Goal: Information Seeking & Learning: Learn about a topic

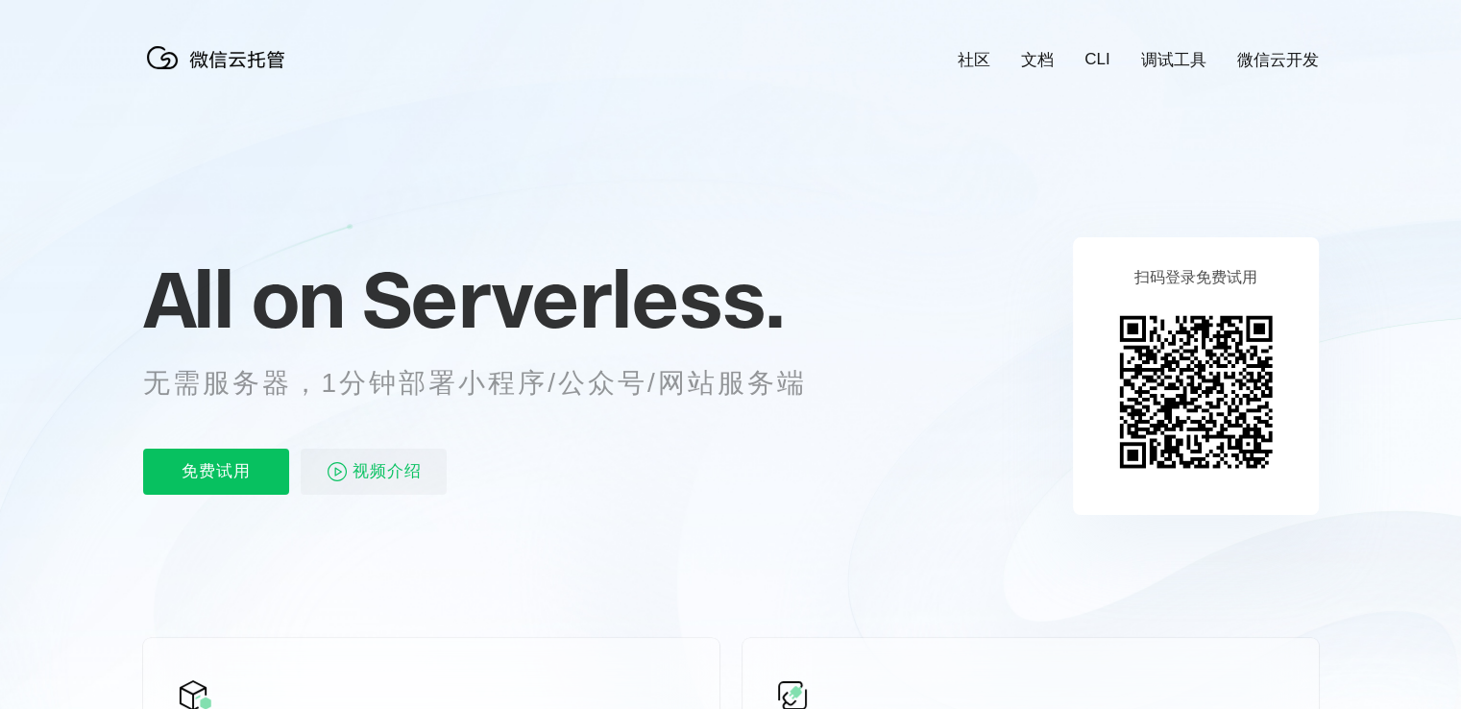
scroll to position [0, 3416]
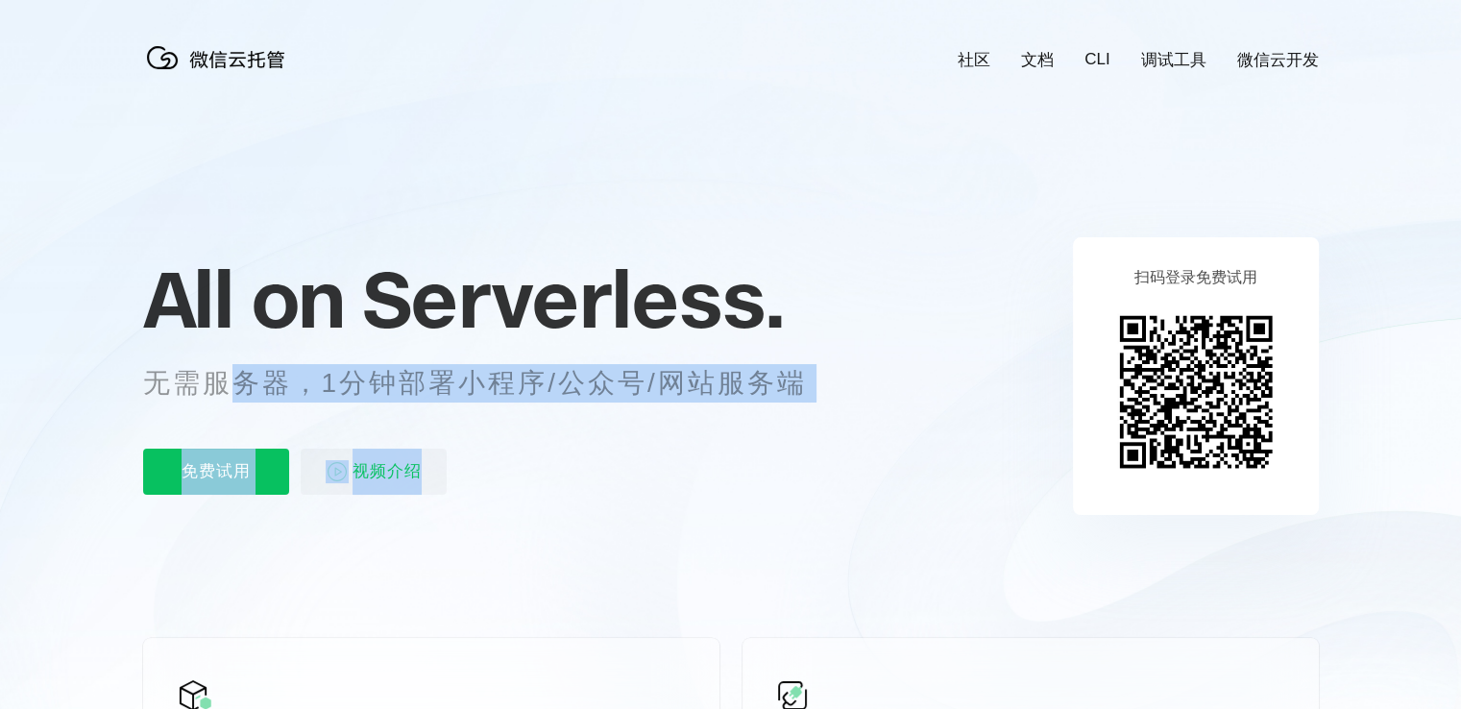
drag, startPoint x: 227, startPoint y: 387, endPoint x: 822, endPoint y: 419, distance: 596.4
click at [822, 419] on div "All on Serverless. 无需服务器，1分钟部署小程序/公众号/网站服务端 免费试用 视频介绍" at bounding box center [498, 375] width 711 height 279
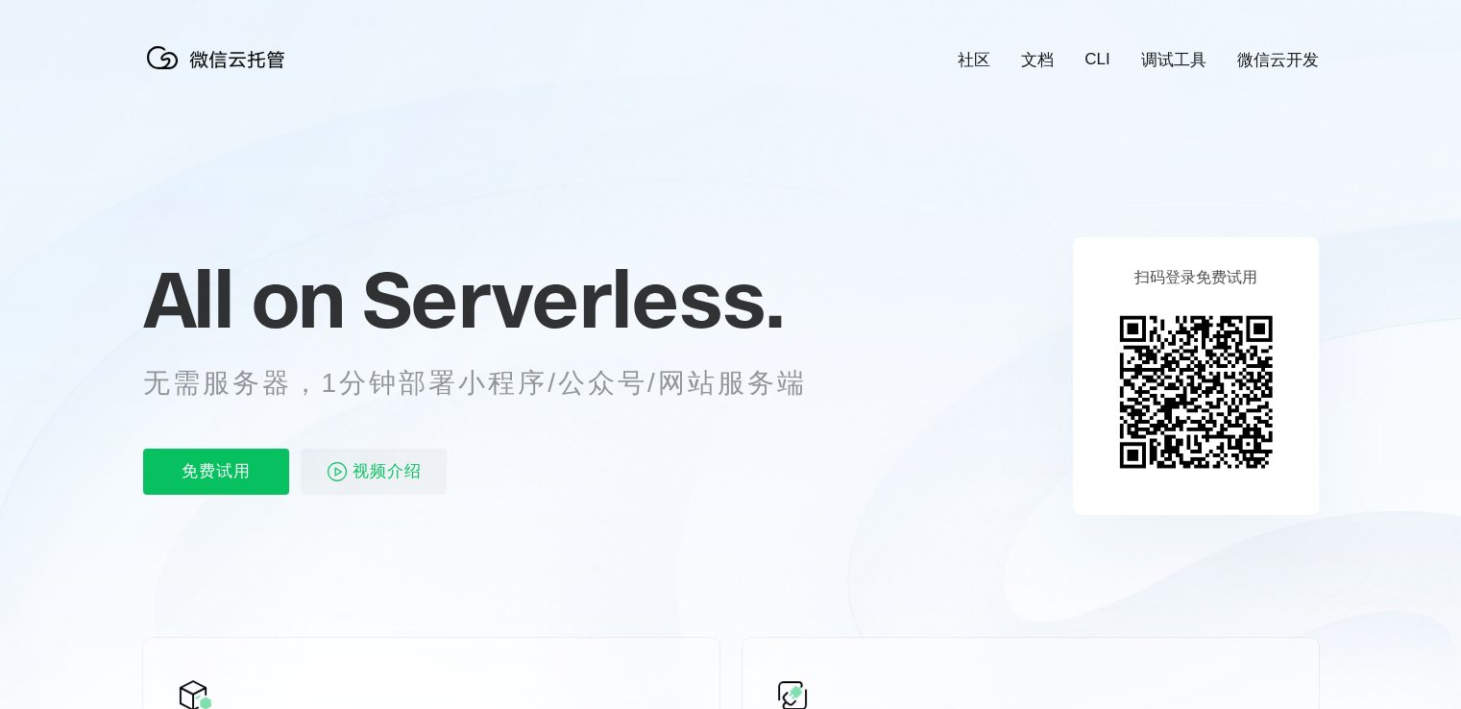
click at [932, 377] on icon at bounding box center [731, 518] width 1844 height 1037
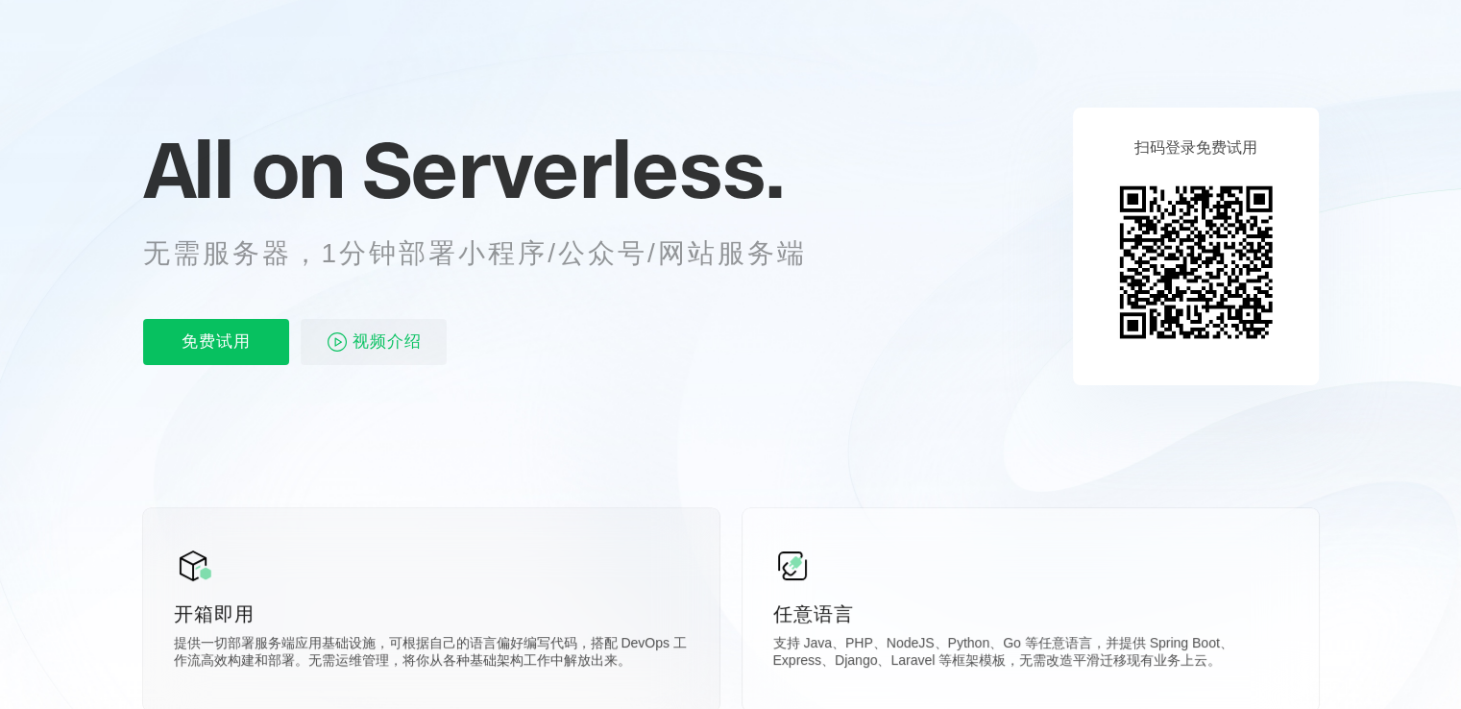
scroll to position [384, 0]
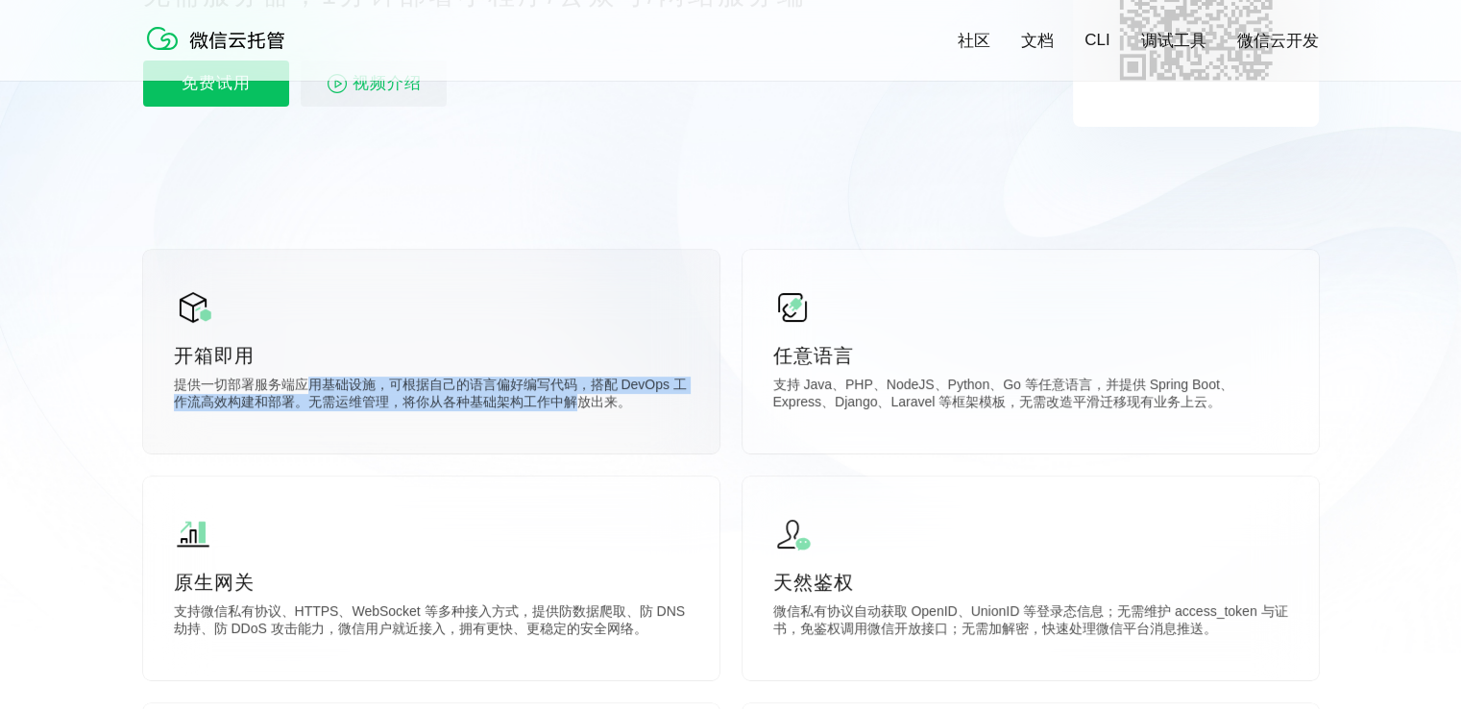
drag, startPoint x: 302, startPoint y: 389, endPoint x: 580, endPoint y: 405, distance: 279.0
click at [580, 405] on p "提供一切部署服务端应用基础设施，可根据自己的语言偏好编写代码，搭配 DevOps 工作流高效构建和部署。无需运维管理，将你从各种基础架构工作中解放出来。" at bounding box center [431, 396] width 515 height 38
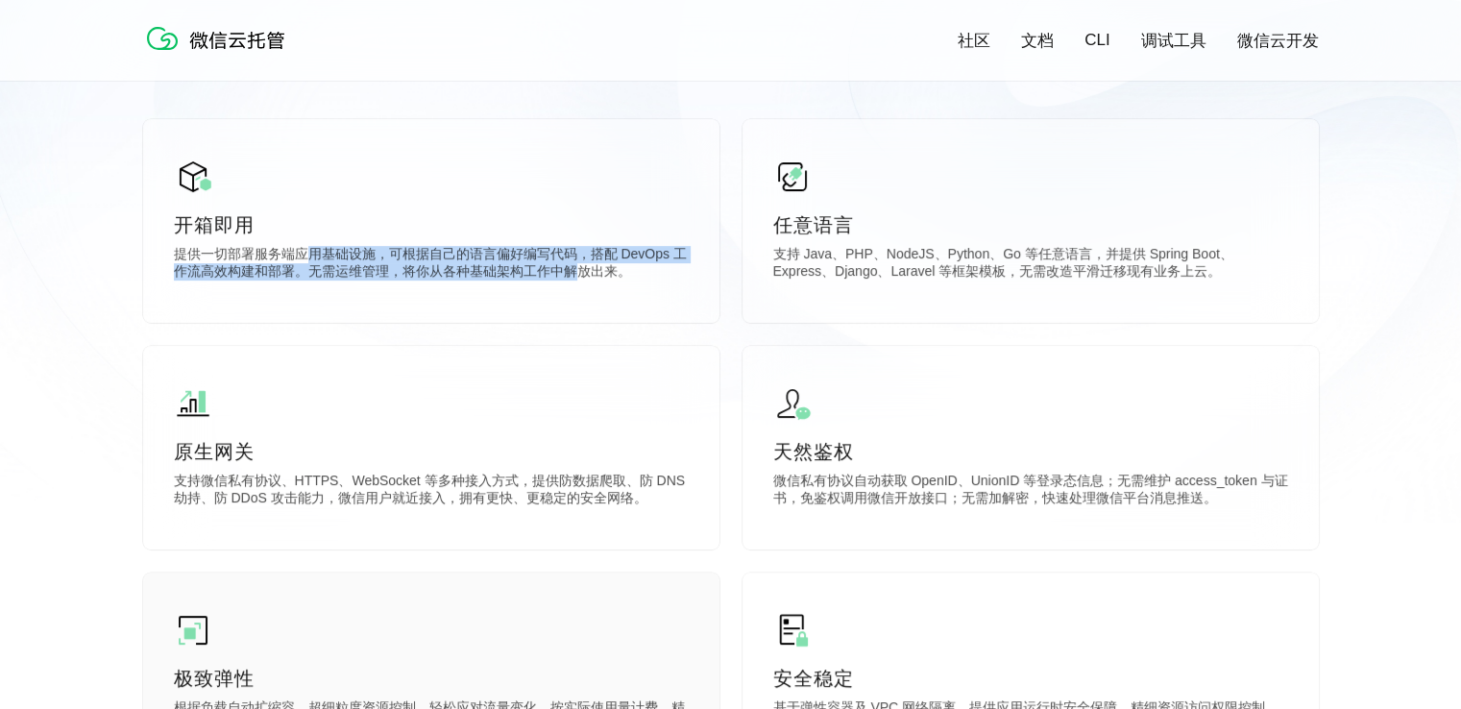
scroll to position [672, 0]
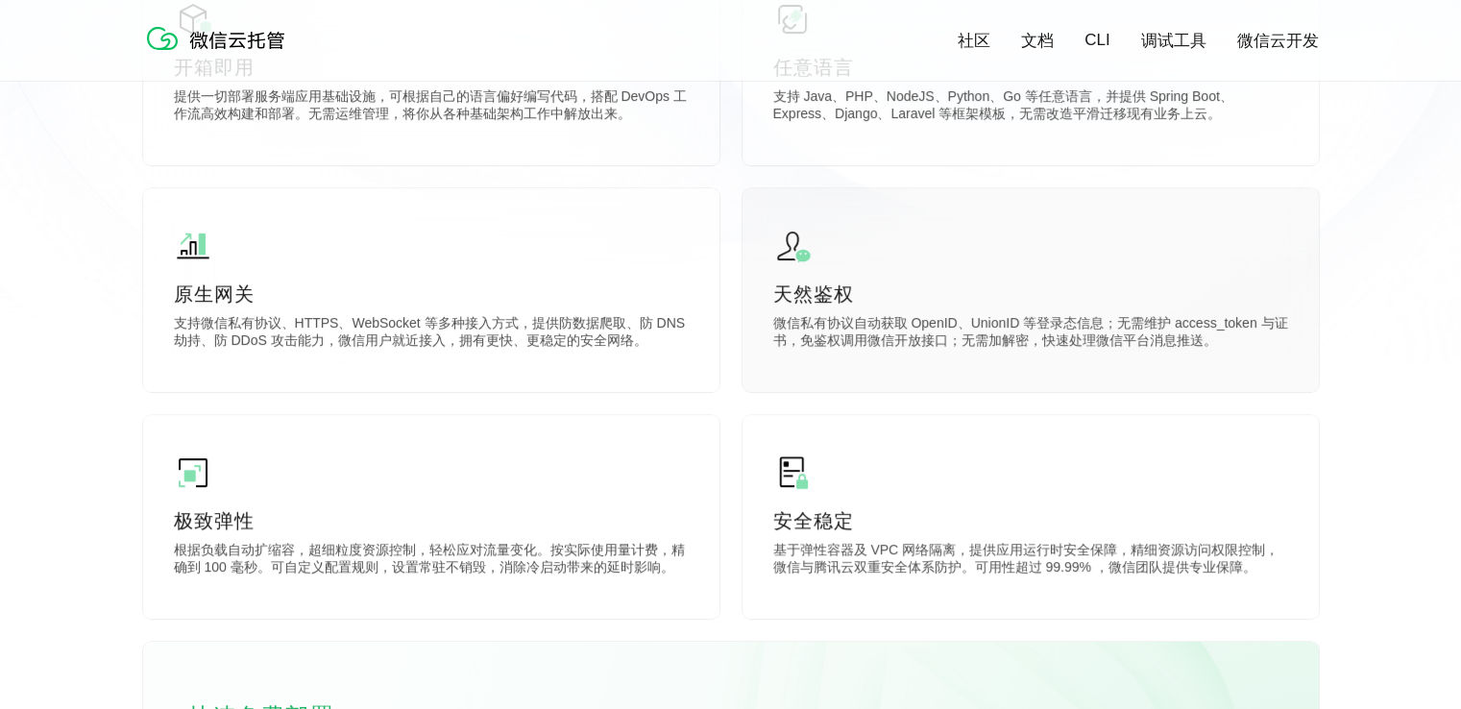
click at [917, 337] on p "微信私有协议自动获取 OpenID、UnionID 等登录态信息；无需维护 access_token 与证书，免鉴权调用微信开放接口；无需加解密，快速处理微信…" at bounding box center [1030, 334] width 515 height 38
click at [417, 312] on div "原生网关 支持微信私有协议、HTTPS、WebSocket 等多种接入方式，提供防数据爬取、防 DNS 劫持、防 DDoS 攻击能力，微信用户就近接入，拥有更…" at bounding box center [431, 290] width 576 height 204
click at [407, 315] on div "原生网关 支持微信私有协议、HTTPS、WebSocket 等多种接入方式，提供防数据爬取、防 DNS 劫持、防 DDoS 攻击能力，微信用户就近接入，拥有更…" at bounding box center [431, 290] width 576 height 204
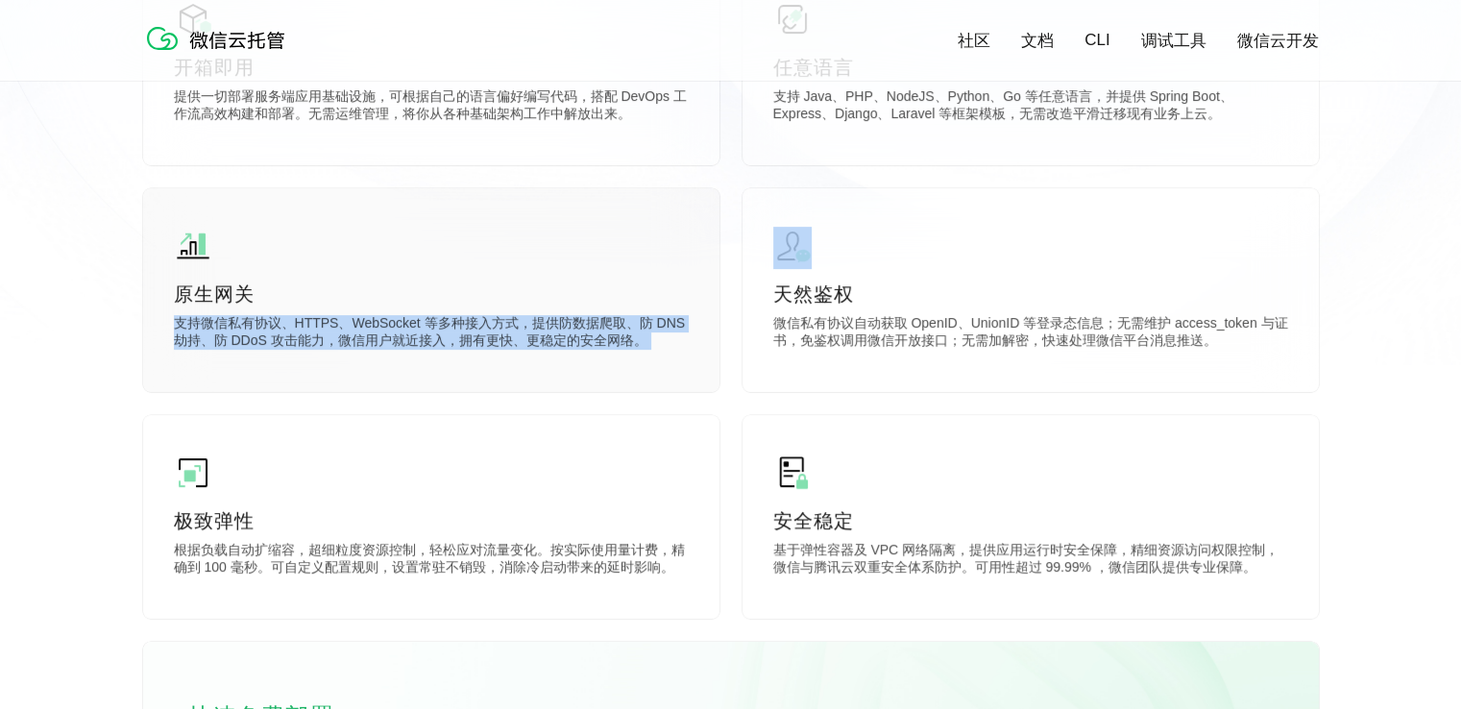
click at [407, 315] on div "原生网关 支持微信私有协议、HTTPS、WebSocket 等多种接入方式，提供防数据爬取、防 DNS 劫持、防 DDoS 攻击能力，微信用户就近接入，拥有更…" at bounding box center [431, 290] width 576 height 204
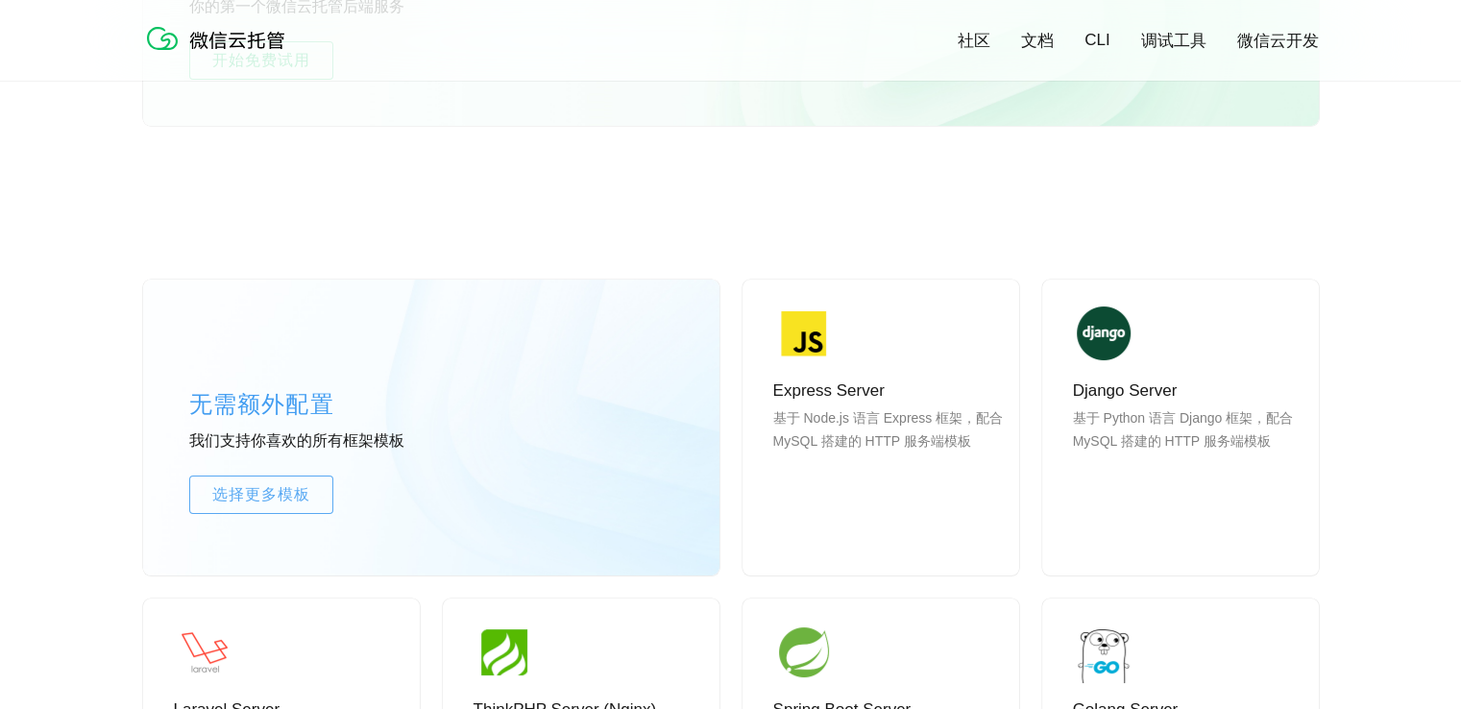
scroll to position [1441, 0]
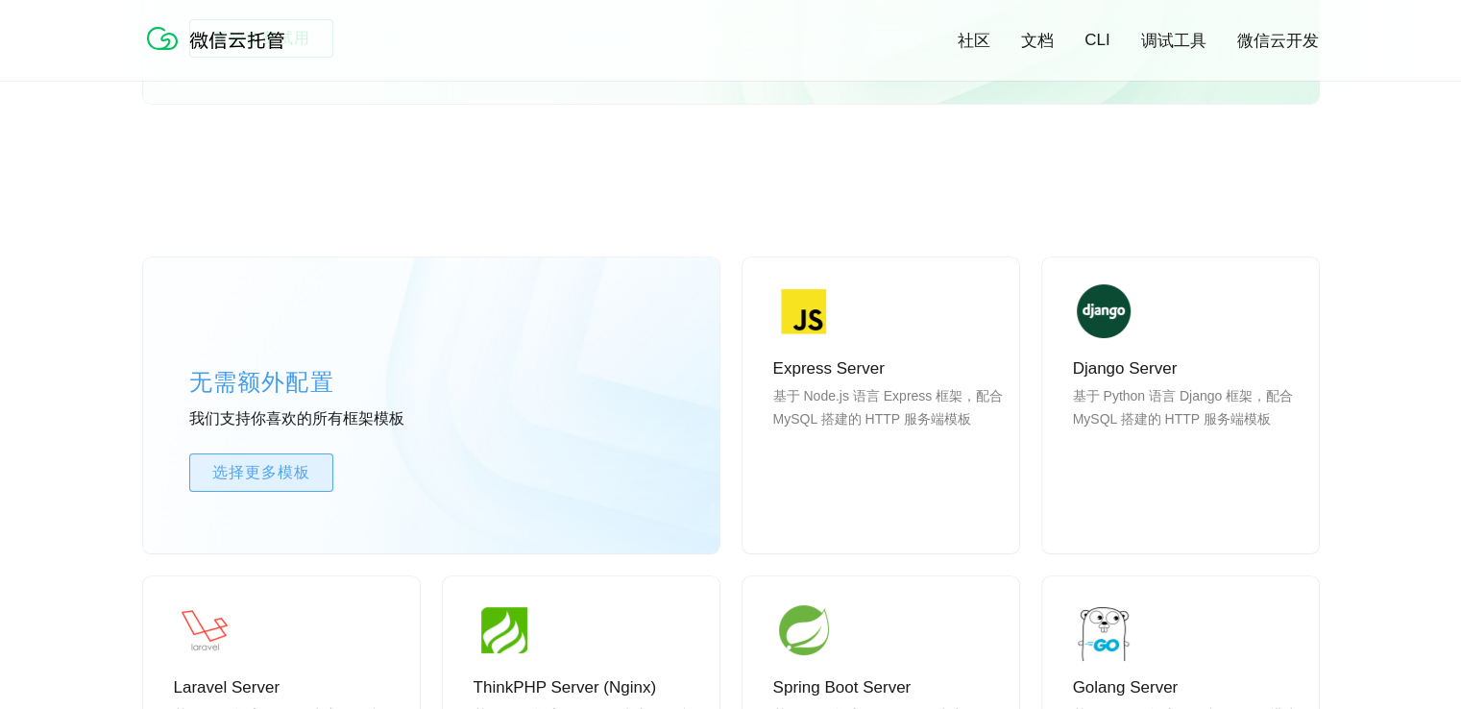
click at [281, 471] on span "选择更多模板" at bounding box center [261, 472] width 142 height 23
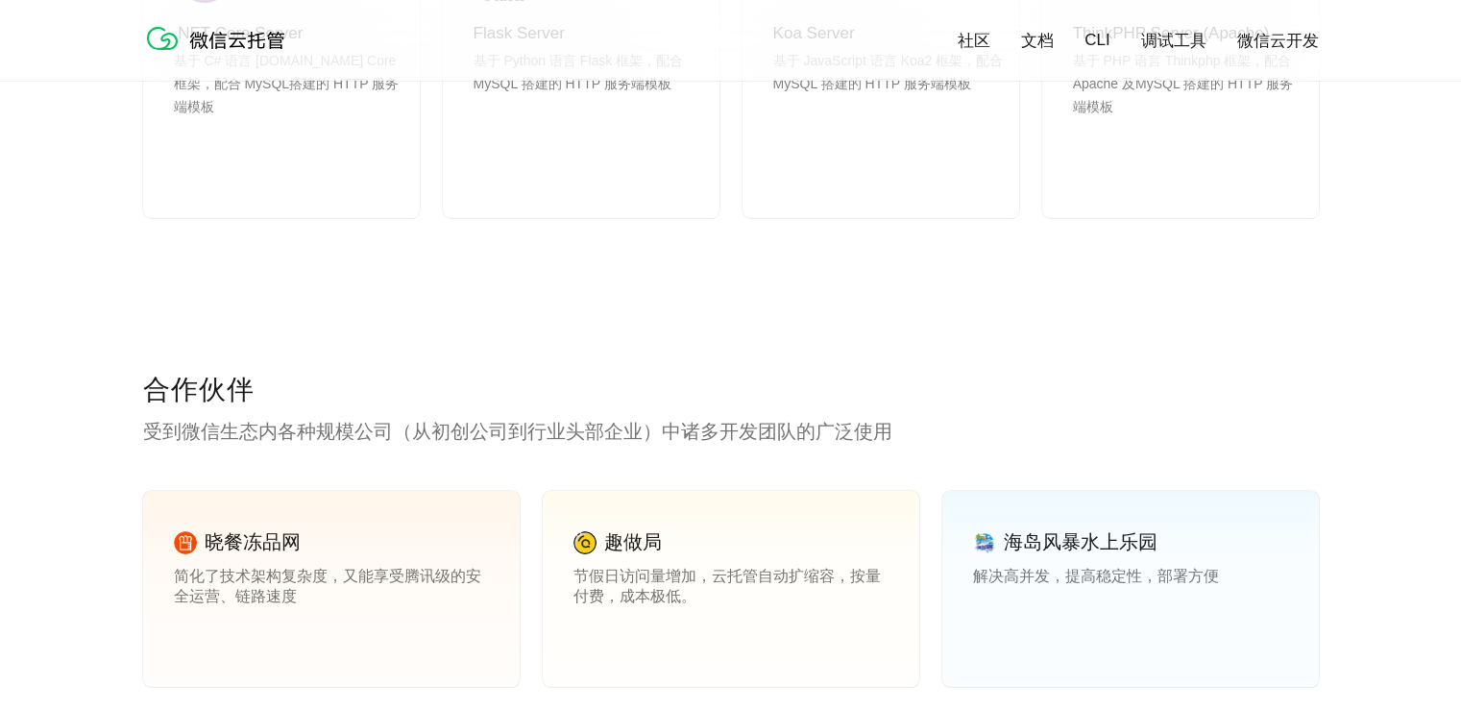
scroll to position [2497, 0]
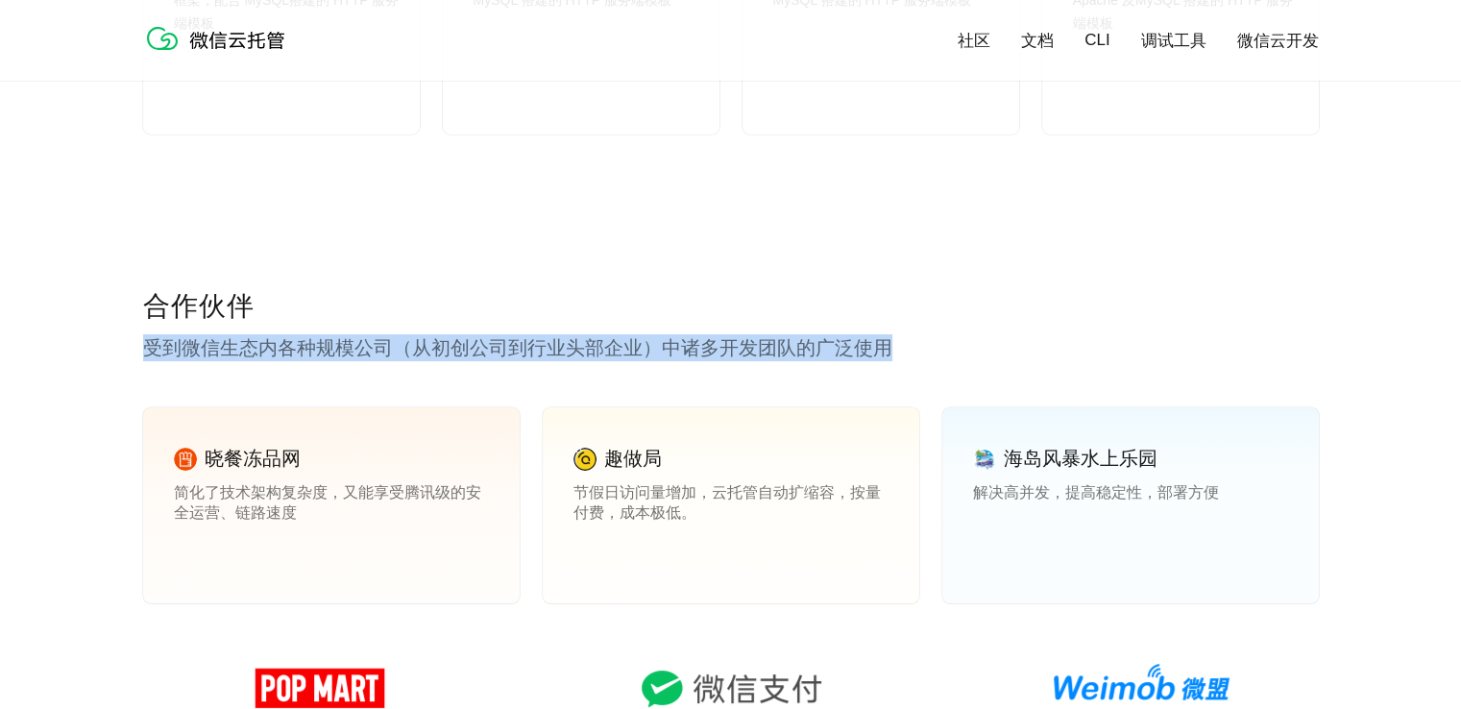
drag, startPoint x: 151, startPoint y: 348, endPoint x: 924, endPoint y: 354, distance: 773.2
click at [924, 354] on p "受到微信生态内各种规模公司（从初创公司到行业头部企业）中诸多开发团队的广泛使用" at bounding box center [731, 347] width 1176 height 27
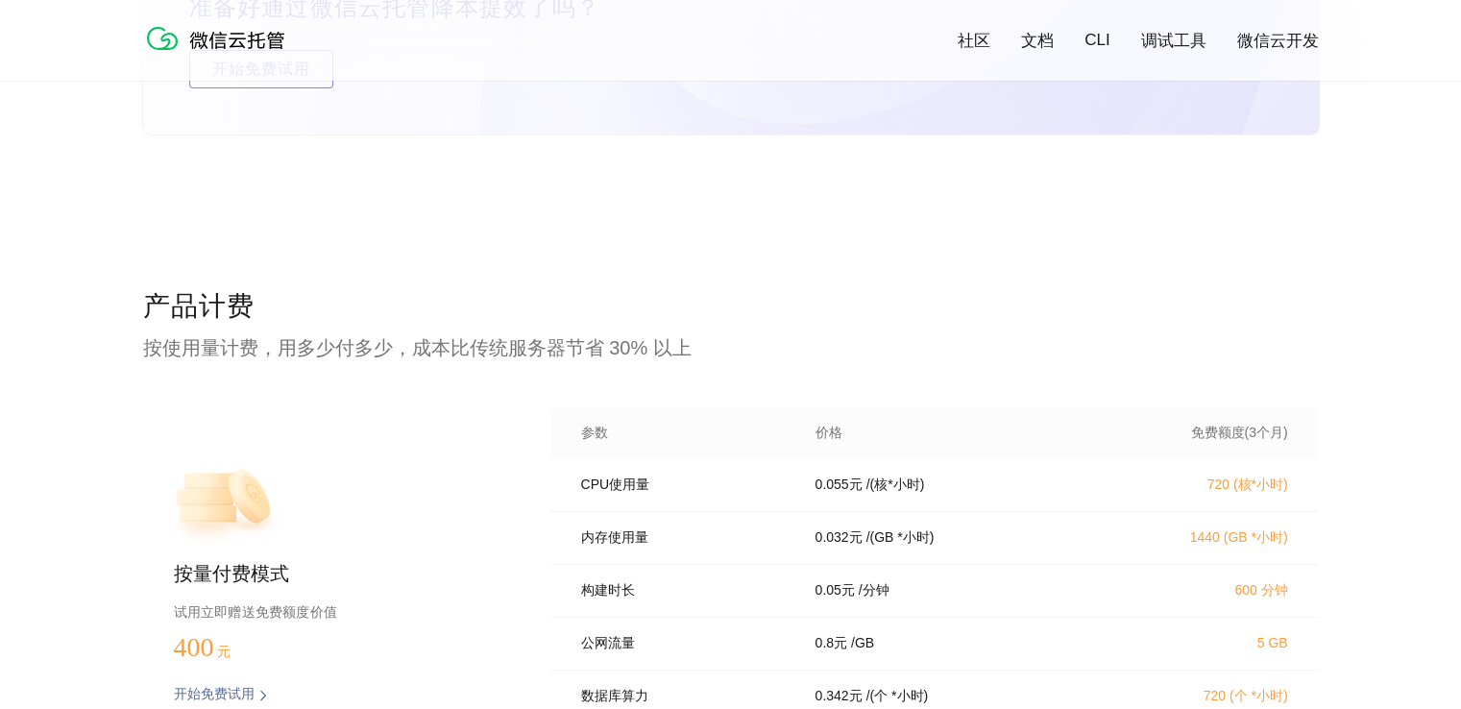
scroll to position [3842, 0]
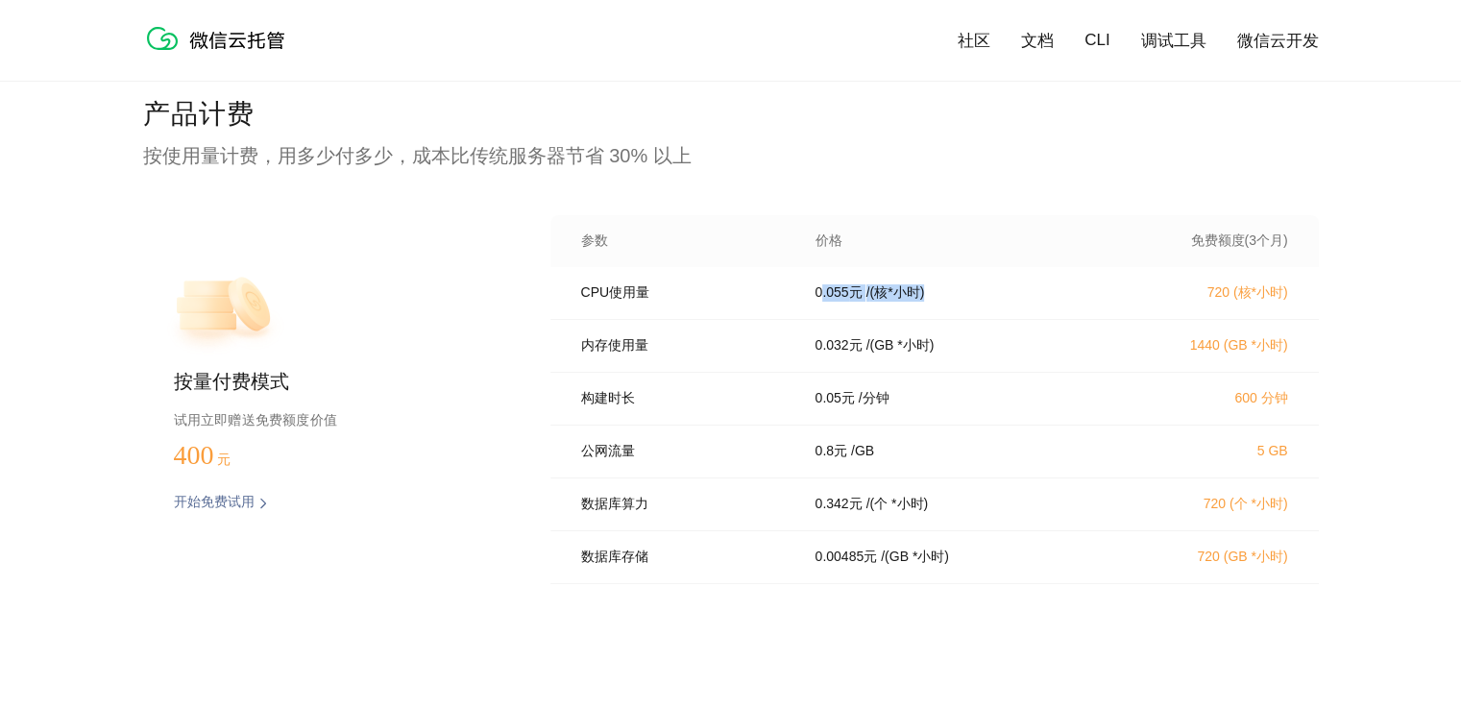
drag, startPoint x: 822, startPoint y: 303, endPoint x: 1110, endPoint y: 309, distance: 288.2
click at [1110, 309] on div "CPU使用量 0.055 元 / (核*小时) 720 (核*小时)" at bounding box center [934, 293] width 768 height 53
drag, startPoint x: 1203, startPoint y: 571, endPoint x: 1289, endPoint y: 571, distance: 86.5
click at [1289, 571] on div "数据库存储 0.00485 元 / (GB *小时) 720 (GB *小时)" at bounding box center [934, 557] width 768 height 53
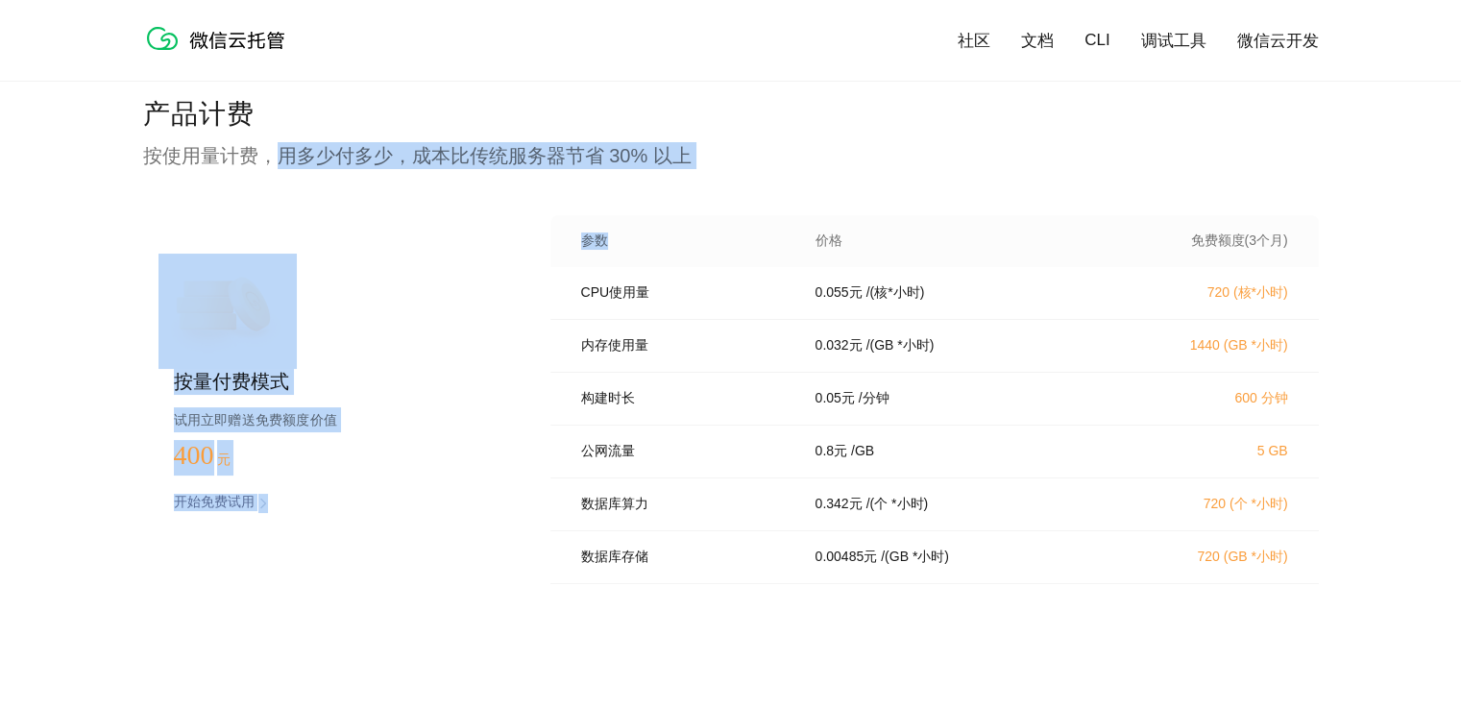
drag, startPoint x: 287, startPoint y: 159, endPoint x: 689, endPoint y: 174, distance: 401.7
click at [688, 173] on div "产品计费 按使用量计费，用多少付多少，成本比传统服务器节省 30% 以上 按量付费模式 试用立即赠送免费额度价值 400 元 开始免费试用 预估费用 参数 价…" at bounding box center [731, 422] width 1176 height 653
click at [667, 165] on p "按使用量计费，用多少付多少，成本比传统服务器节省 30% 以上" at bounding box center [731, 155] width 1176 height 27
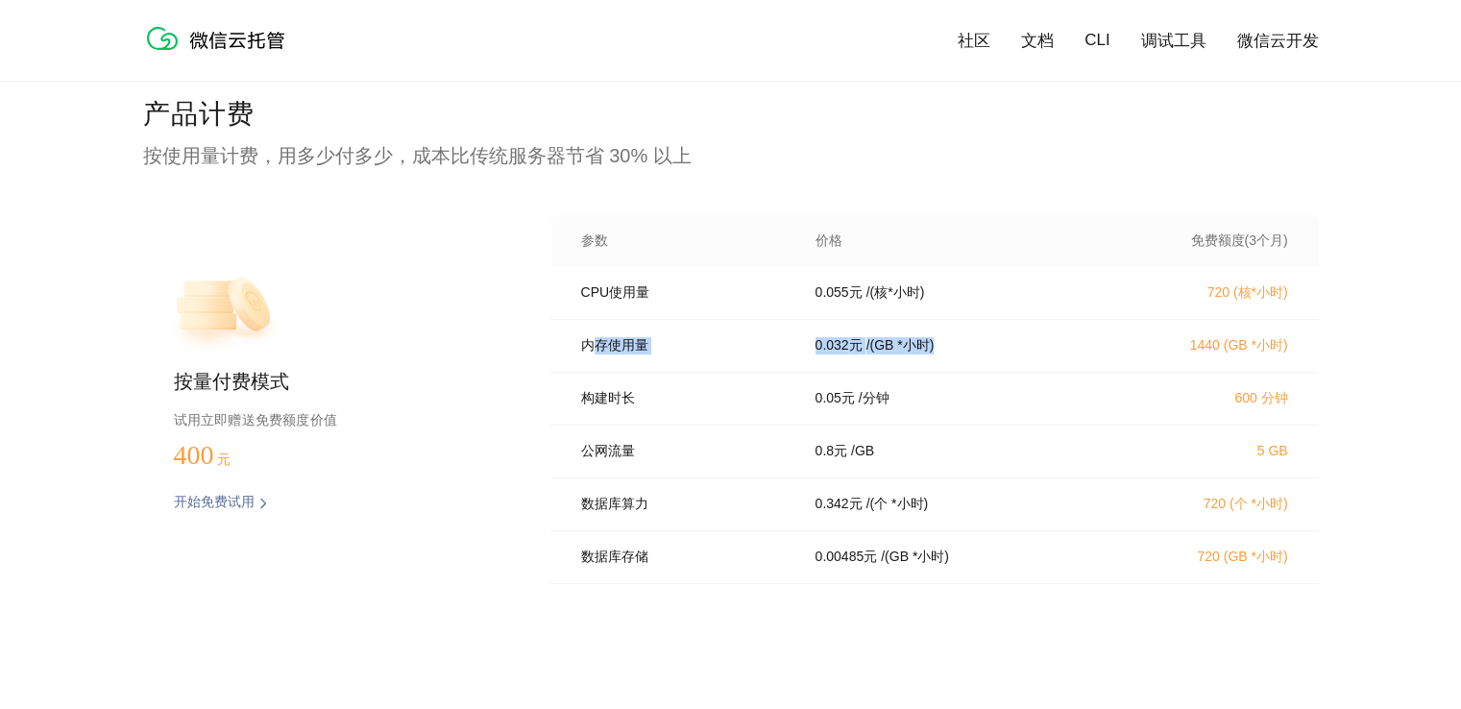
drag, startPoint x: 598, startPoint y: 356, endPoint x: 995, endPoint y: 366, distance: 396.8
click at [995, 366] on div "内存使用量 0.032 元 / (GB *小时) 1440 (GB *小时)" at bounding box center [934, 346] width 768 height 53
click at [952, 426] on div "构建时长 0.05 元 / 分钟 600 分钟" at bounding box center [934, 399] width 768 height 53
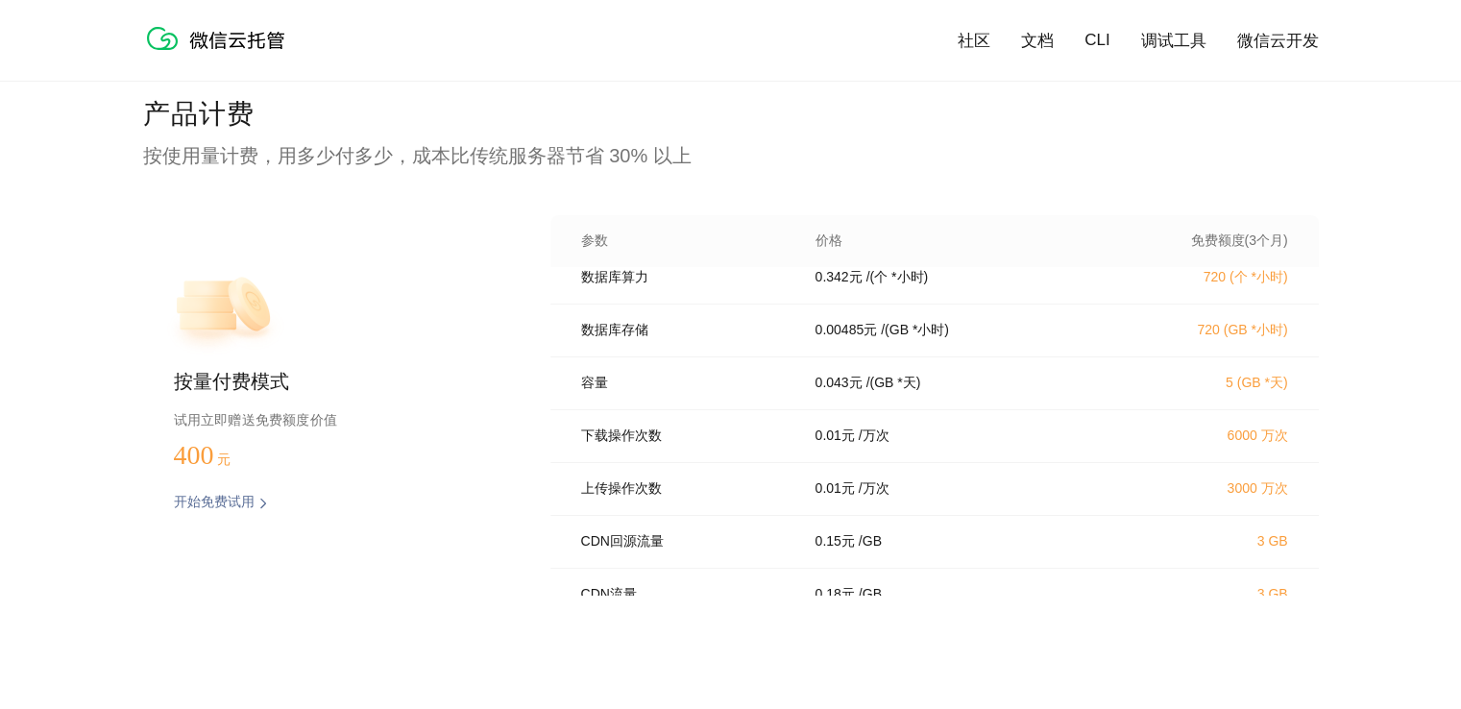
scroll to position [271, 0]
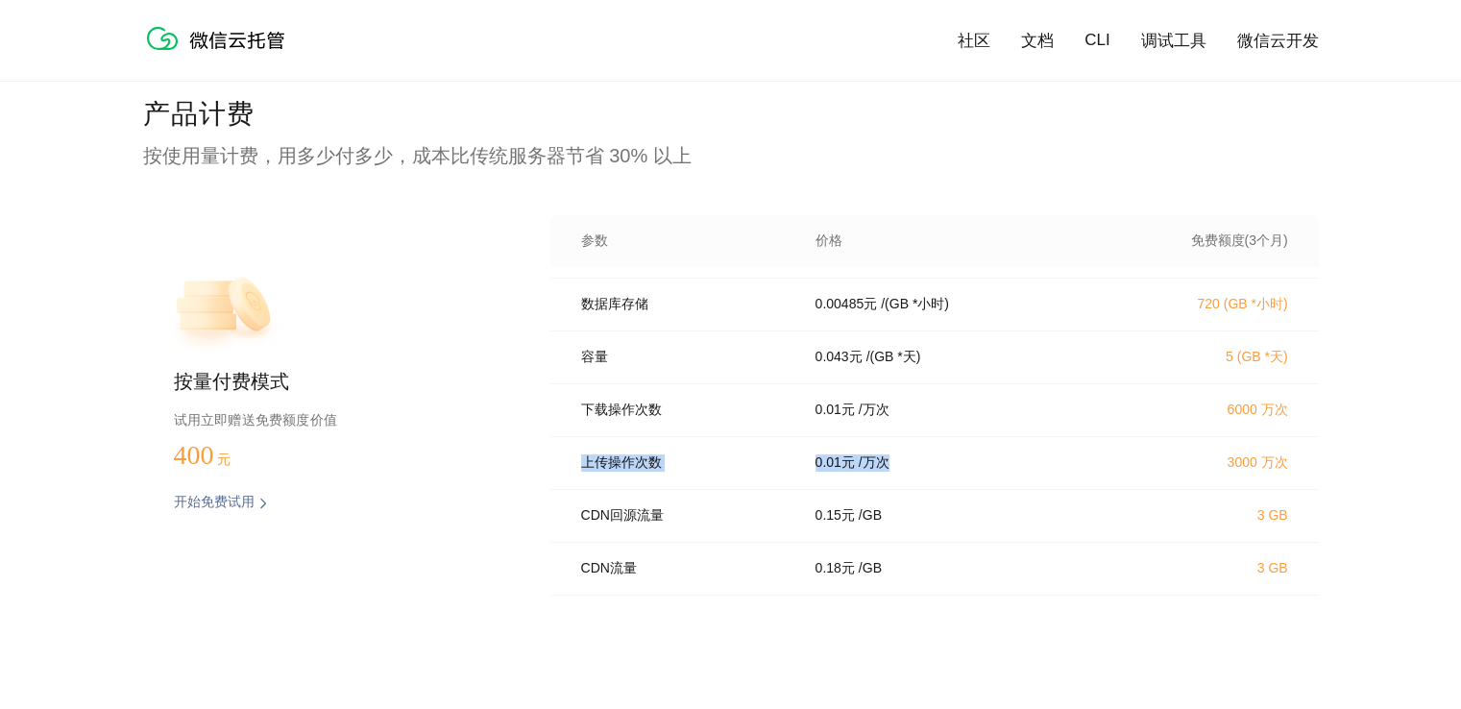
drag, startPoint x: 580, startPoint y: 463, endPoint x: 961, endPoint y: 463, distance: 380.4
click at [961, 463] on div "上传操作次数 0.01 元 / 万次 3000 万次" at bounding box center [934, 463] width 768 height 53
click at [962, 463] on div "0.01 元 / 万次" at bounding box center [953, 462] width 323 height 17
click at [862, 406] on p "/ 万次" at bounding box center [874, 409] width 31 height 17
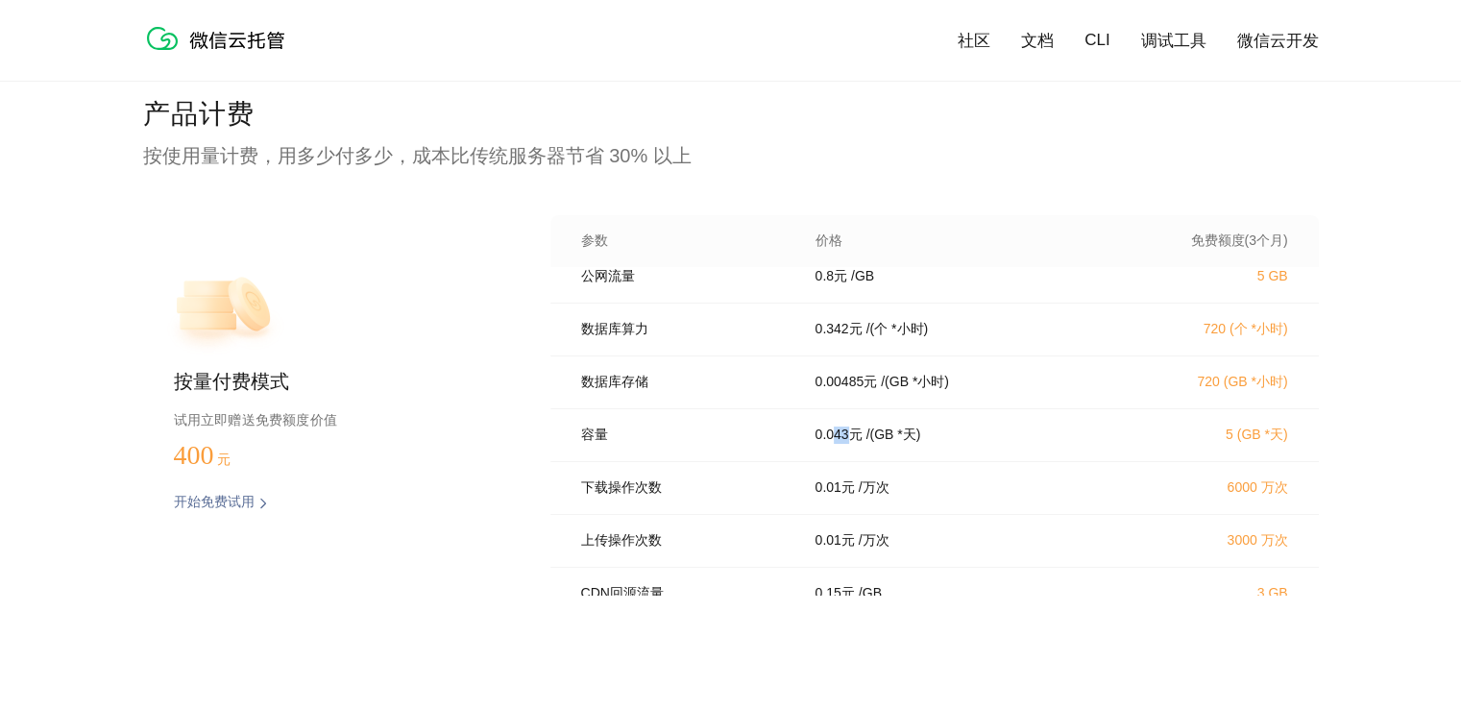
drag, startPoint x: 830, startPoint y: 452, endPoint x: 844, endPoint y: 450, distance: 14.7
click at [844, 444] on p "0.043 元" at bounding box center [838, 434] width 47 height 17
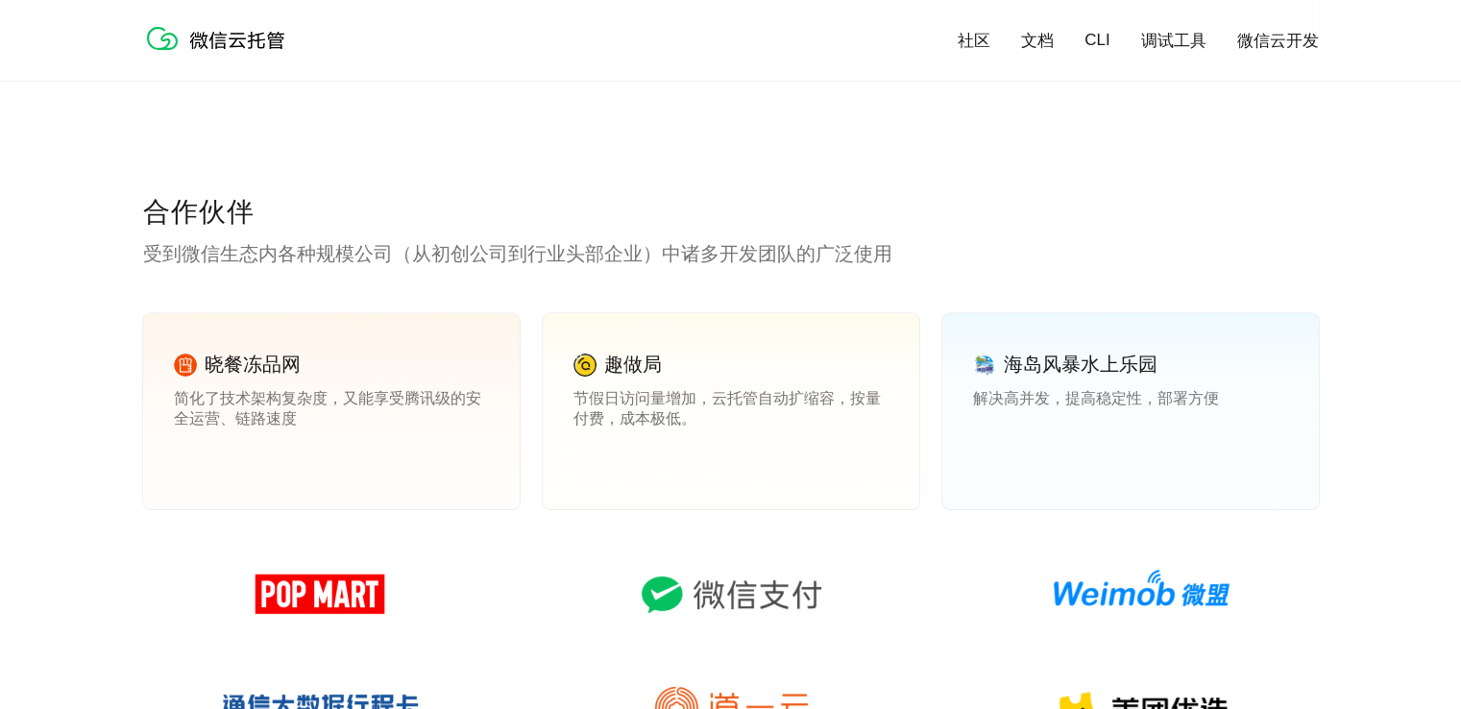
scroll to position [2401, 0]
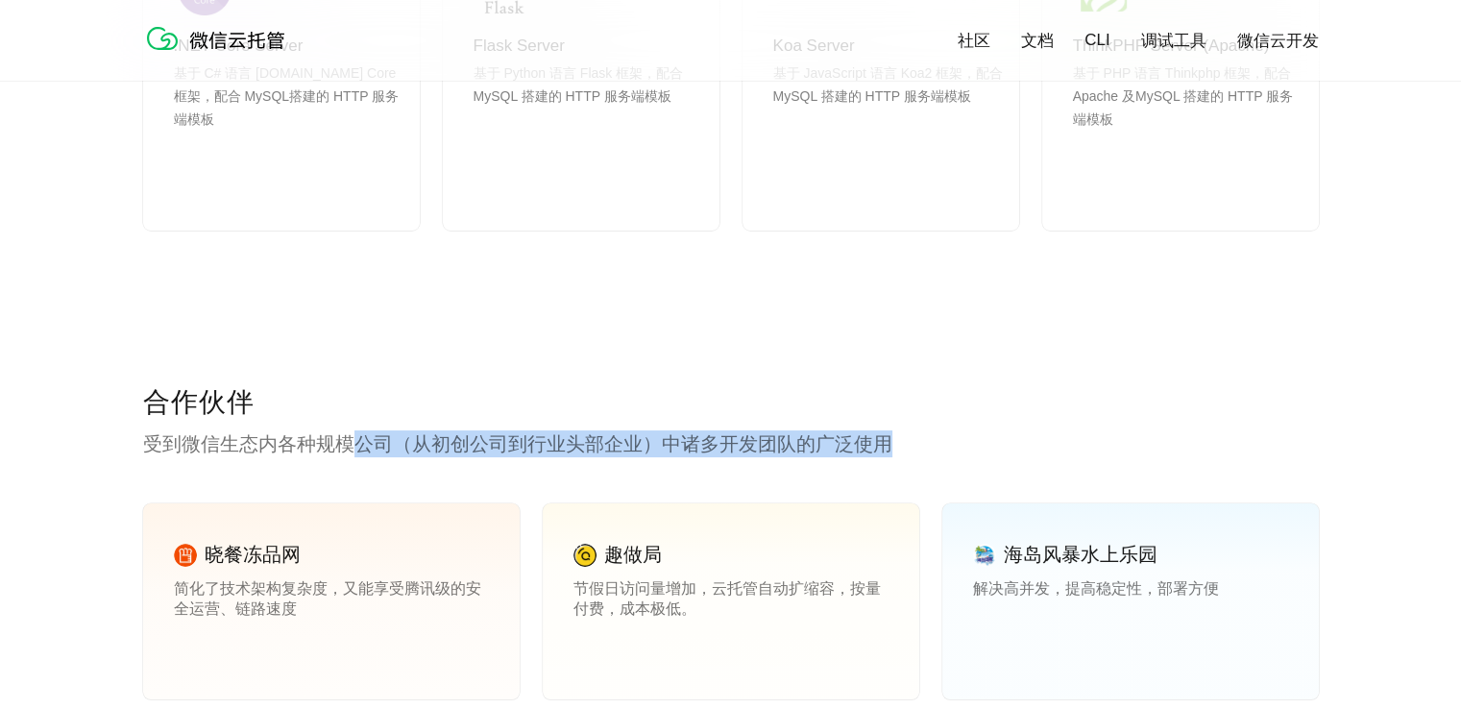
drag, startPoint x: 353, startPoint y: 449, endPoint x: 924, endPoint y: 449, distance: 570.5
click at [924, 449] on p "受到微信生态内各种规模公司（从初创公司到行业头部企业）中诸多开发团队的广泛使用" at bounding box center [731, 443] width 1176 height 27
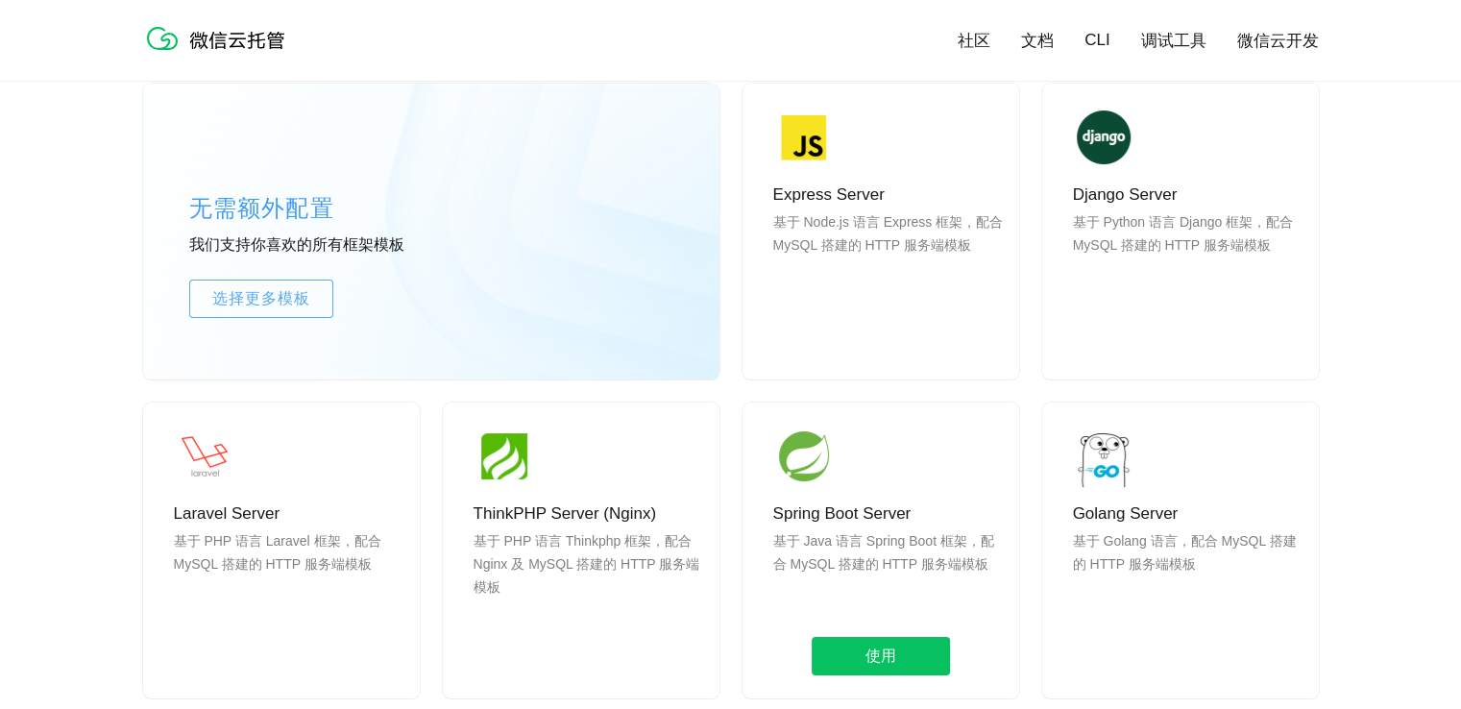
scroll to position [1537, 0]
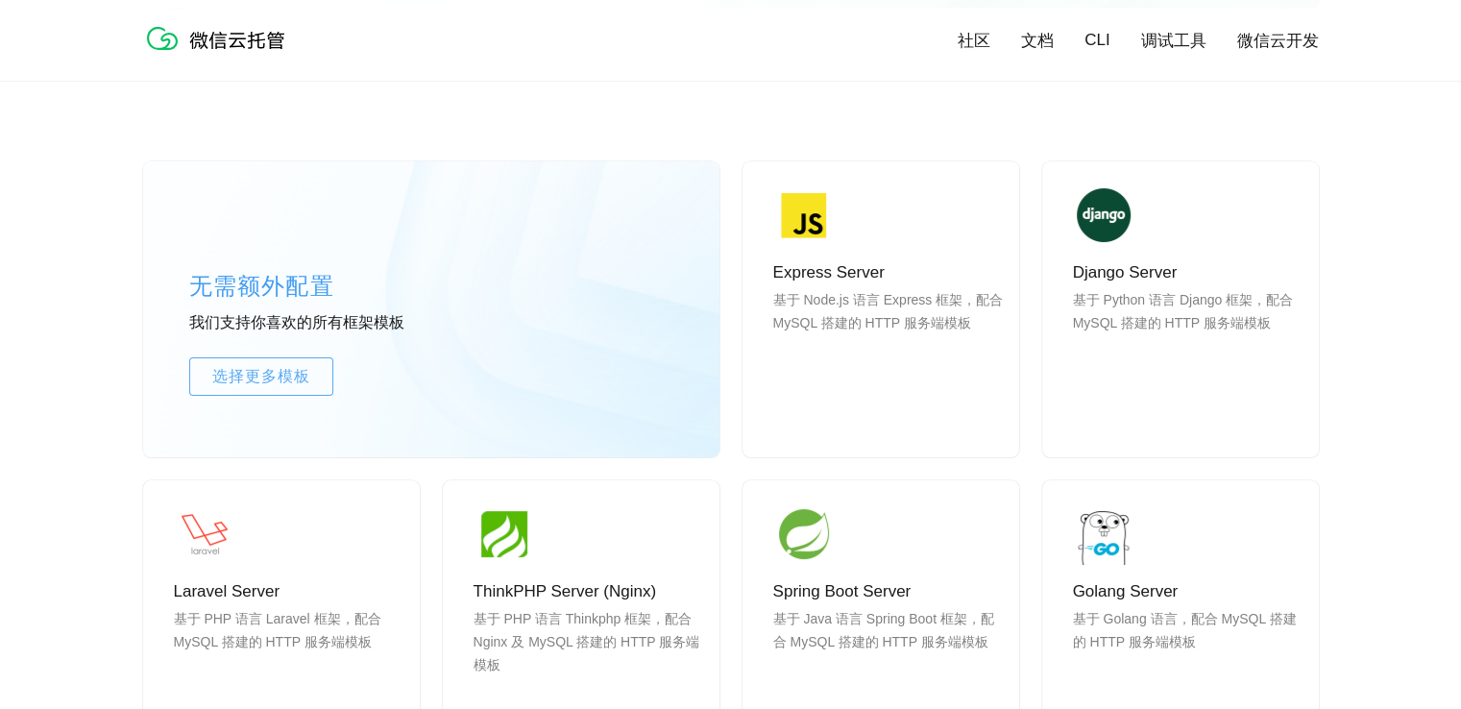
click at [1041, 44] on link "文档" at bounding box center [1037, 41] width 33 height 22
click at [280, 381] on span "选择更多模板" at bounding box center [261, 376] width 142 height 23
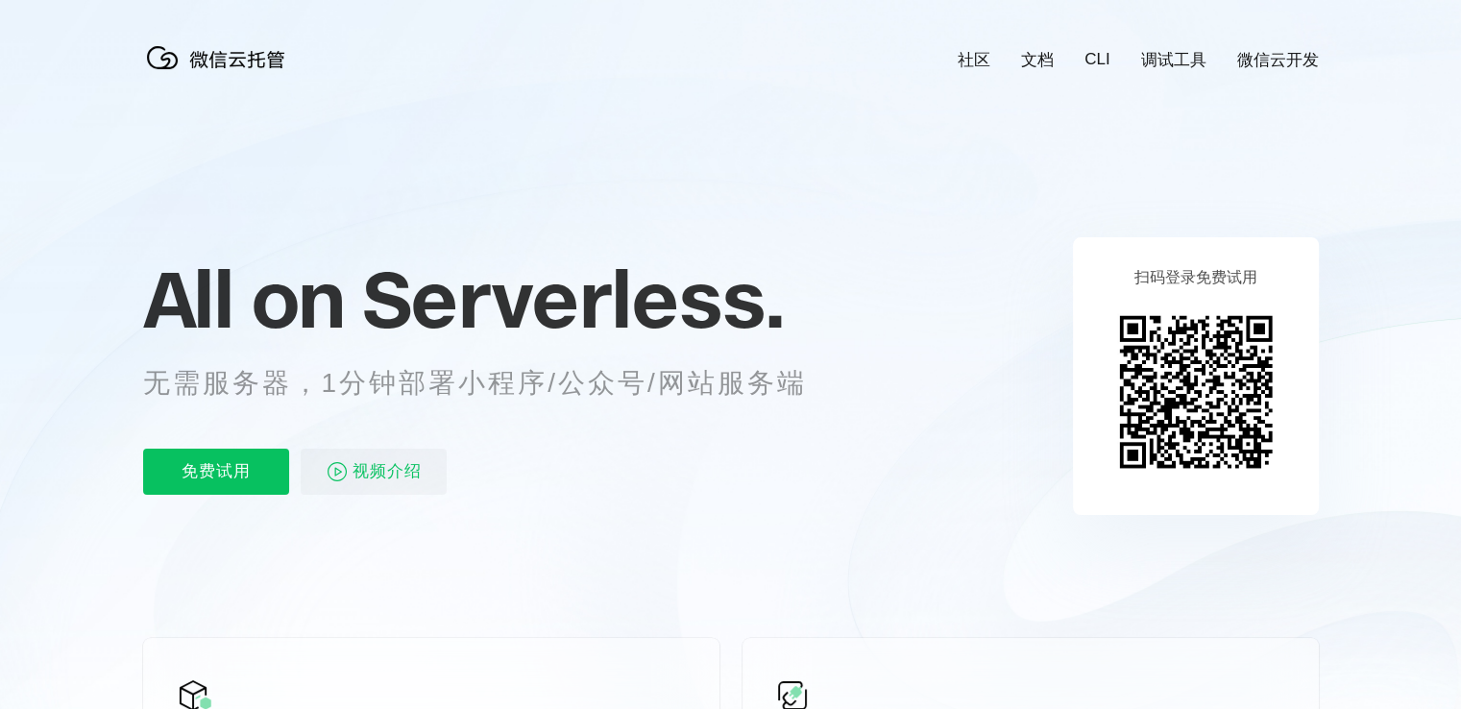
scroll to position [0, 3416]
